Goal: Information Seeking & Learning: Check status

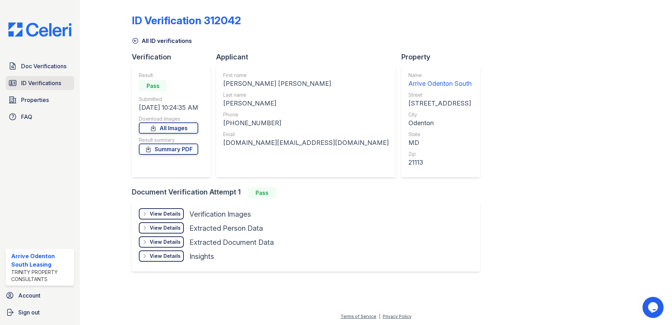
click at [50, 86] on span "ID Verifications" at bounding box center [41, 83] width 40 height 8
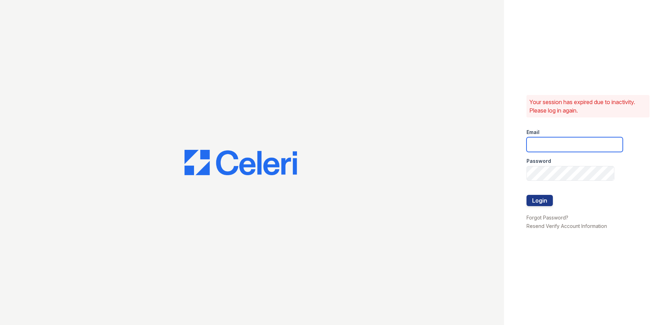
type input "arriveodentonsouth@trinity-pm.com"
click at [539, 201] on button "Login" at bounding box center [539, 200] width 26 height 11
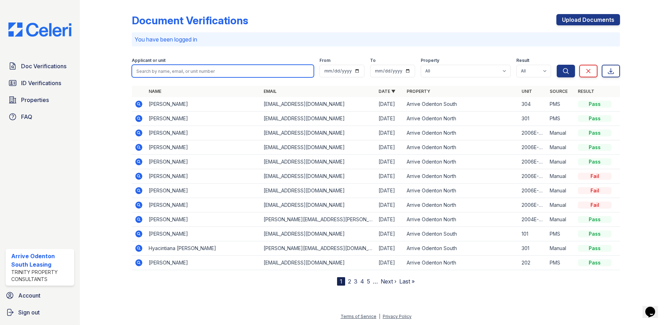
click at [209, 74] on input "search" at bounding box center [223, 71] width 182 height 13
type input "joyner"
click at [556, 65] on button "Search" at bounding box center [565, 71] width 18 height 13
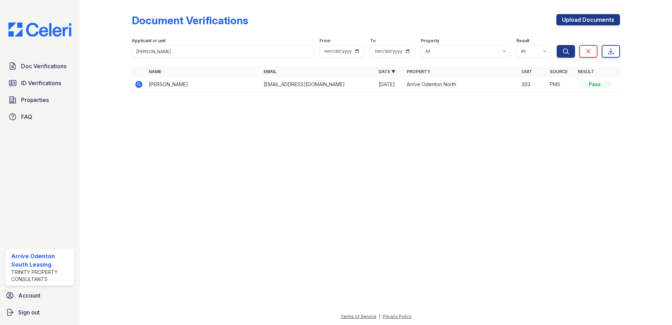
click at [142, 84] on icon at bounding box center [139, 84] width 8 height 8
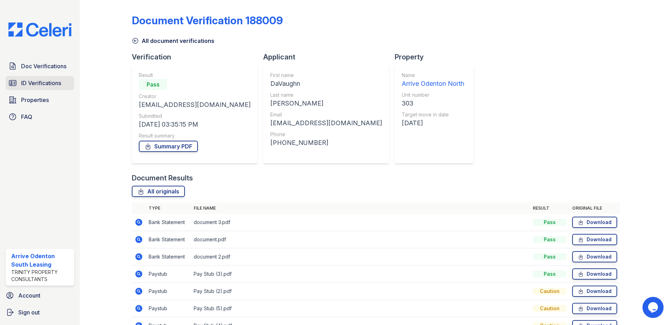
click at [50, 88] on link "ID Verifications" at bounding box center [40, 83] width 69 height 14
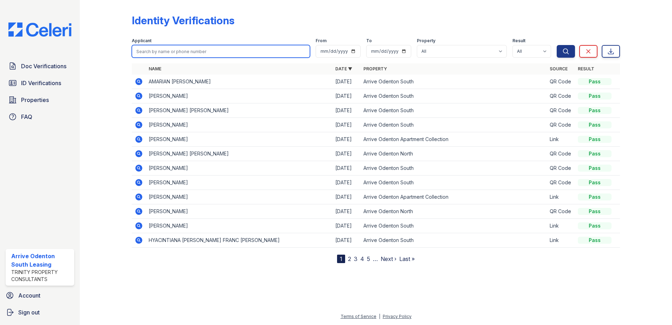
click at [219, 51] on input "search" at bounding box center [221, 51] width 178 height 13
type input "joyner"
click at [556, 45] on button "Search" at bounding box center [565, 51] width 18 height 13
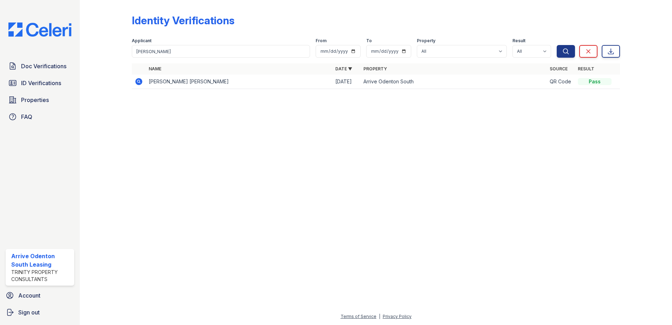
click at [140, 82] on icon at bounding box center [138, 81] width 7 height 7
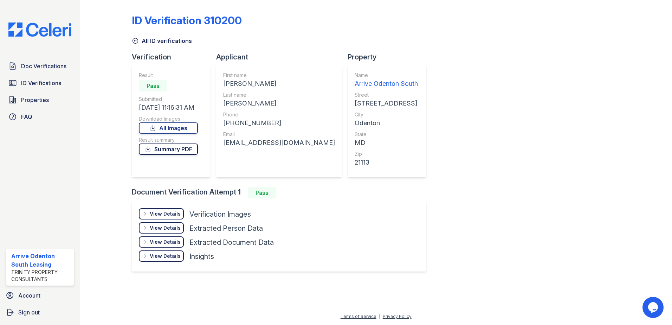
click at [171, 146] on link "Summary PDF" at bounding box center [168, 148] width 59 height 11
